Goal: Communication & Community: Connect with others

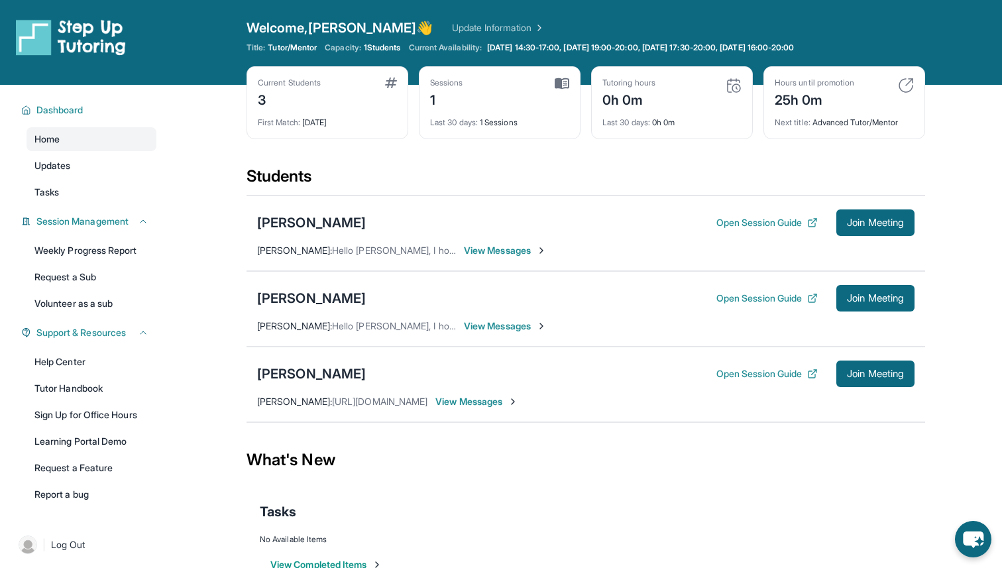
click at [518, 407] on span "View Messages" at bounding box center [476, 401] width 83 height 13
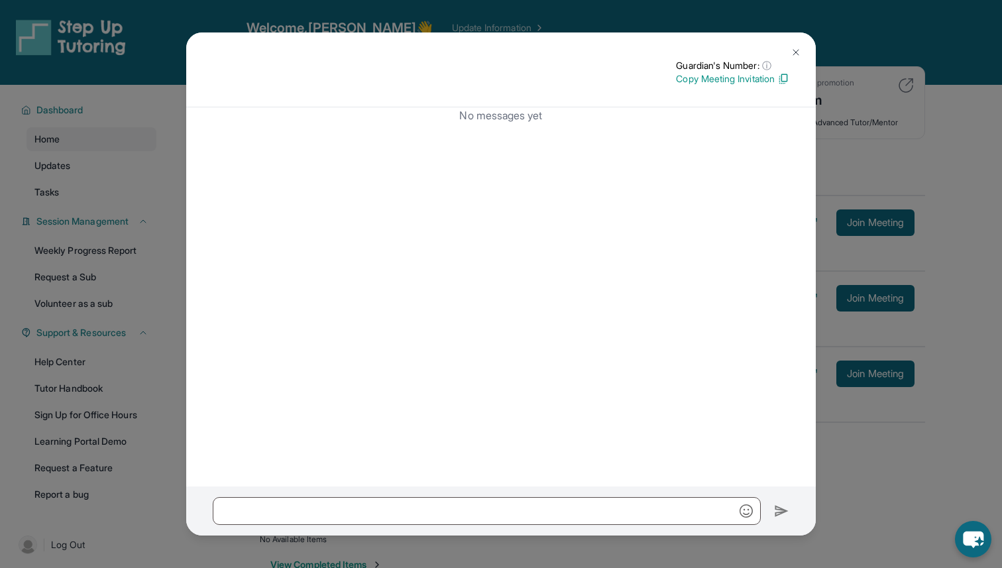
click at [794, 54] on img at bounding box center [795, 52] width 11 height 11
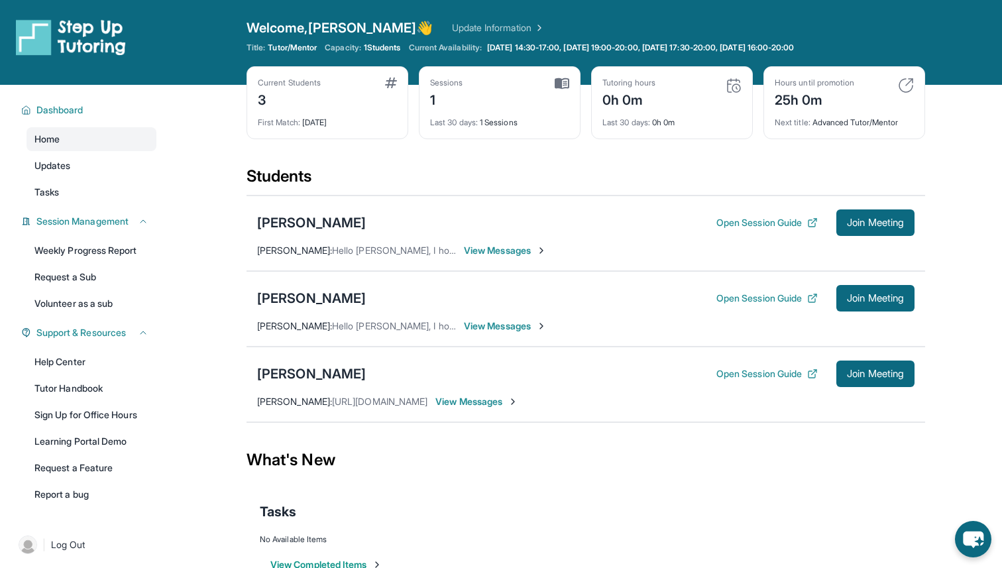
click at [417, 393] on div "[PERSON_NAME] Open Session Guide Join Meeting [PERSON_NAME] : [URL][DOMAIN_NAME…" at bounding box center [585, 385] width 678 height 76
click at [506, 398] on span "View Messages" at bounding box center [476, 401] width 83 height 13
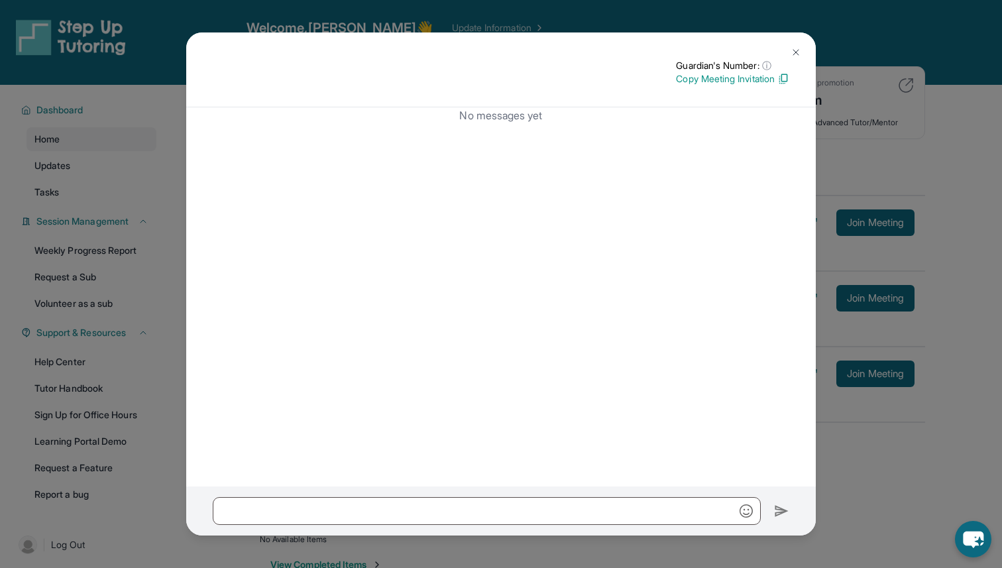
click at [790, 50] on img at bounding box center [795, 52] width 11 height 11
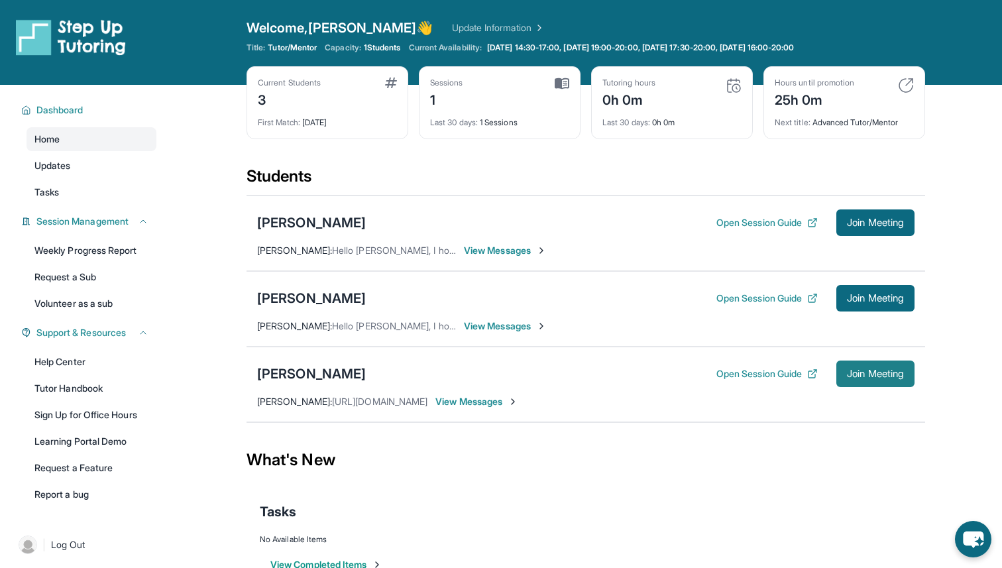
click at [867, 370] on span "Join Meeting" at bounding box center [875, 374] width 57 height 8
click at [518, 403] on span "View Messages" at bounding box center [476, 401] width 83 height 13
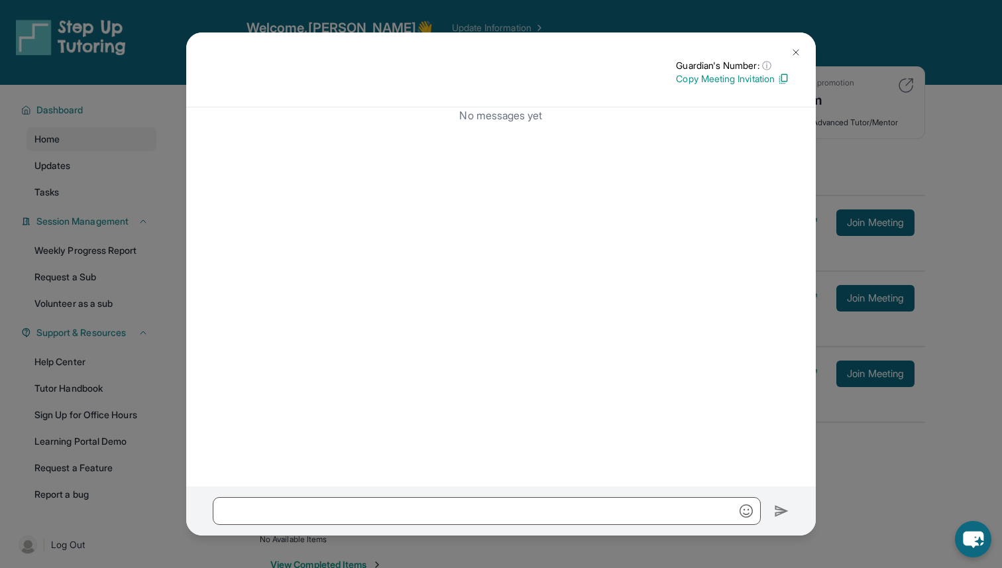
click at [773, 80] on p "Copy Meeting Invitation" at bounding box center [732, 78] width 113 height 13
click at [795, 51] on img at bounding box center [795, 52] width 11 height 11
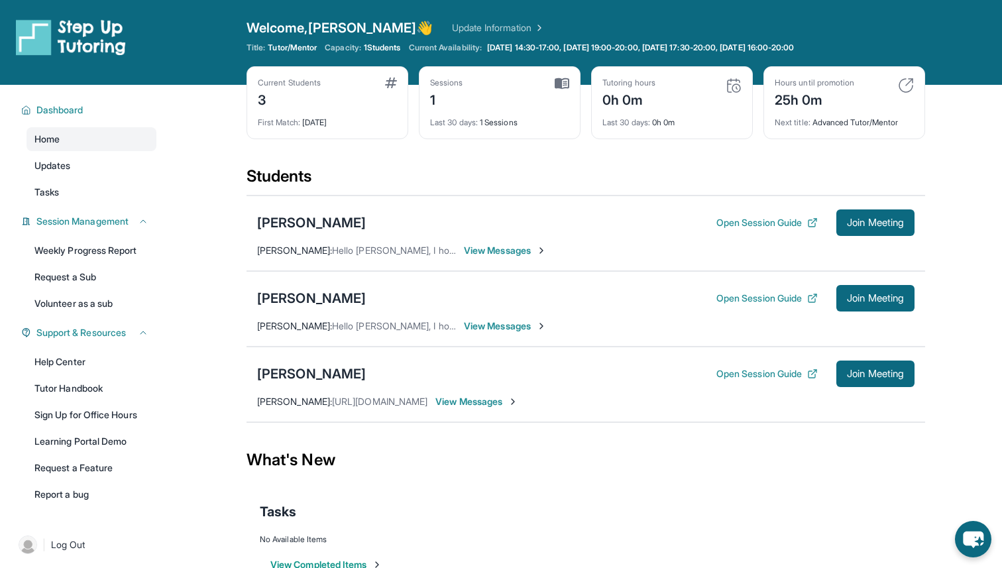
drag, startPoint x: 355, startPoint y: 402, endPoint x: 434, endPoint y: 399, distance: 78.9
click at [427, 399] on span "[URL][DOMAIN_NAME]" at bounding box center [379, 401] width 95 height 11
click at [407, 405] on span "[URL][DOMAIN_NAME]" at bounding box center [379, 401] width 95 height 11
click at [563, 79] on img at bounding box center [562, 84] width 15 height 12
click at [494, 123] on div "Last 30 days : 1 Sessions" at bounding box center [499, 118] width 139 height 19
